Goal: Browse casually

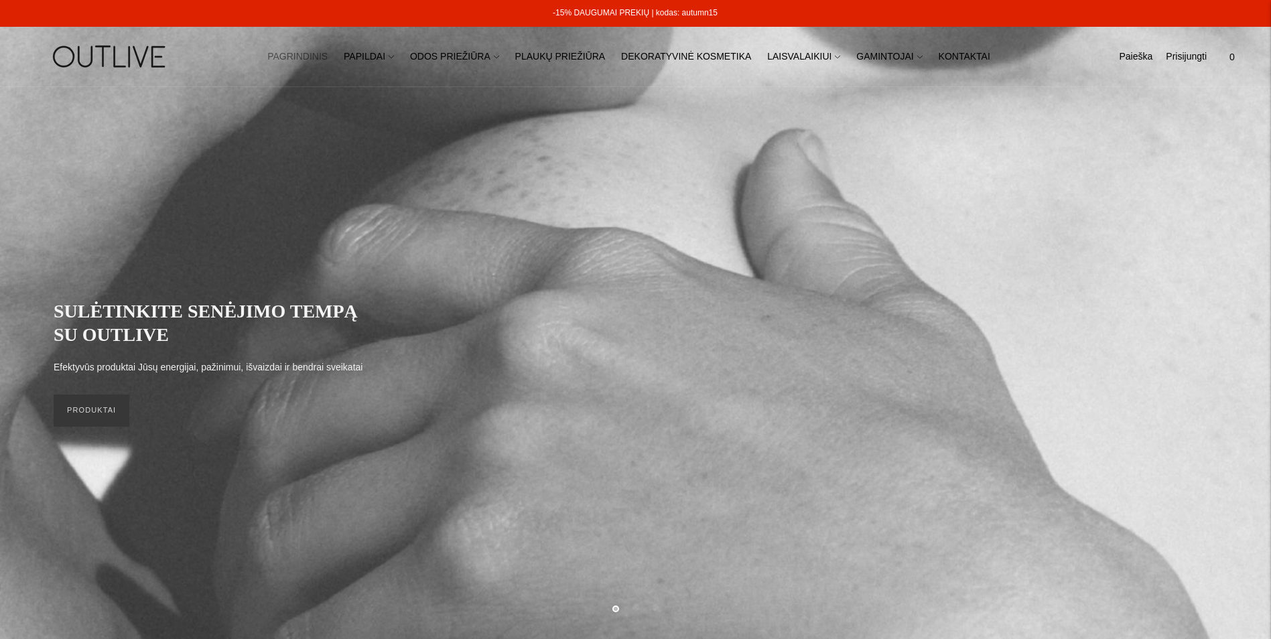
click at [672, 15] on link "-15% DAUGUMAI PREKIŲ | kodas: autumn15" at bounding box center [635, 12] width 165 height 9
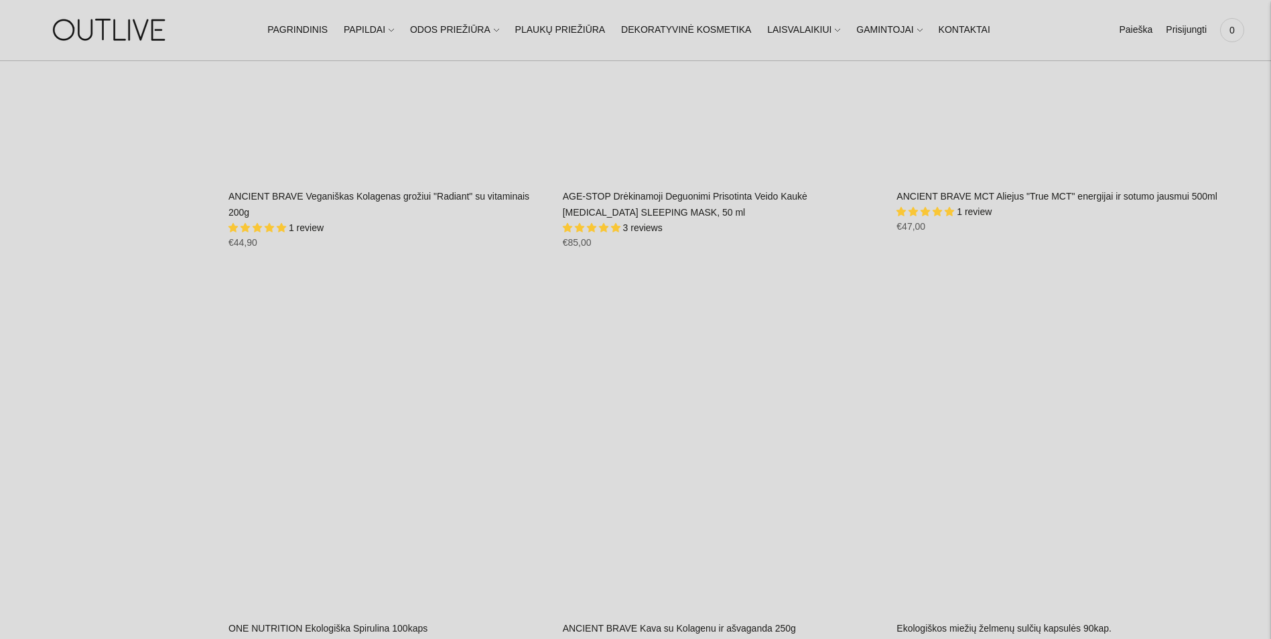
scroll to position [9651, 0]
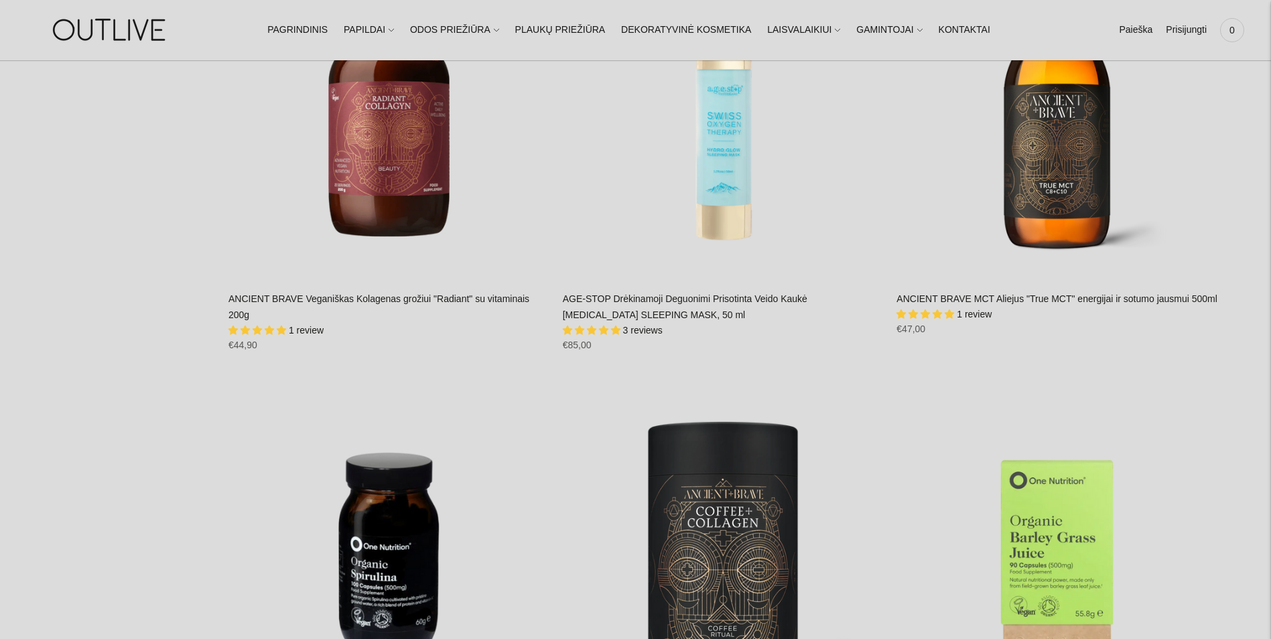
drag, startPoint x: 106, startPoint y: 33, endPoint x: 109, endPoint y: 26, distance: 7.5
click at [106, 33] on img at bounding box center [111, 30] width 168 height 46
